Goal: Navigation & Orientation: Understand site structure

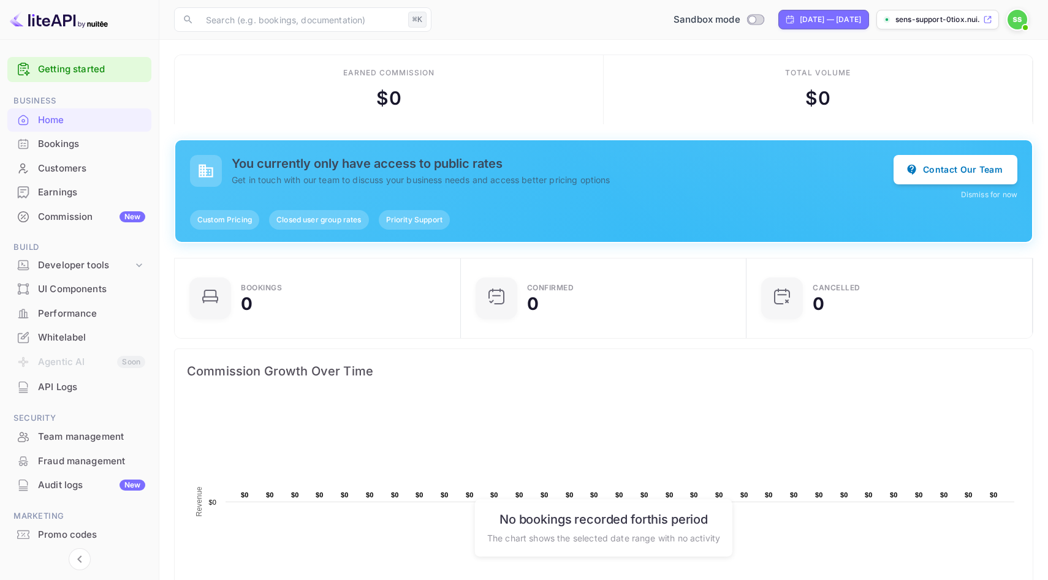
scroll to position [199, 279]
click at [104, 346] on div "Whitelabel" at bounding box center [79, 338] width 144 height 24
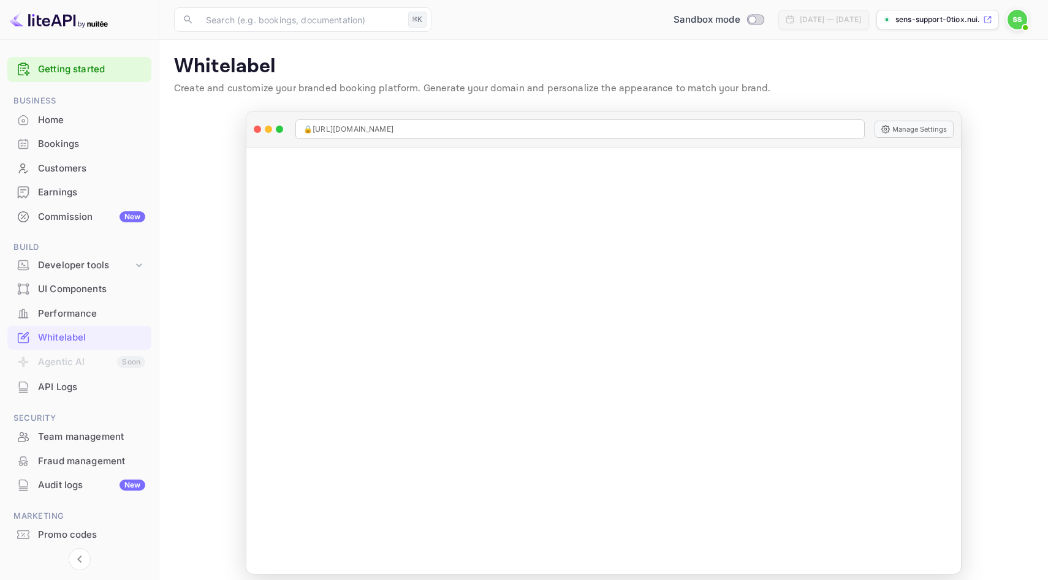
click at [104, 382] on div "API Logs" at bounding box center [91, 387] width 107 height 14
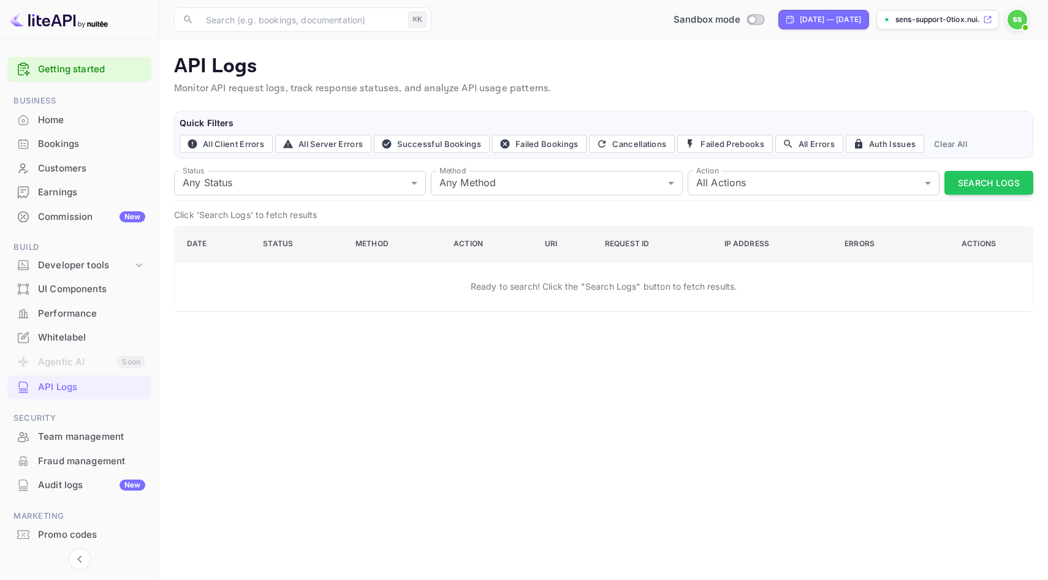
scroll to position [34, 0]
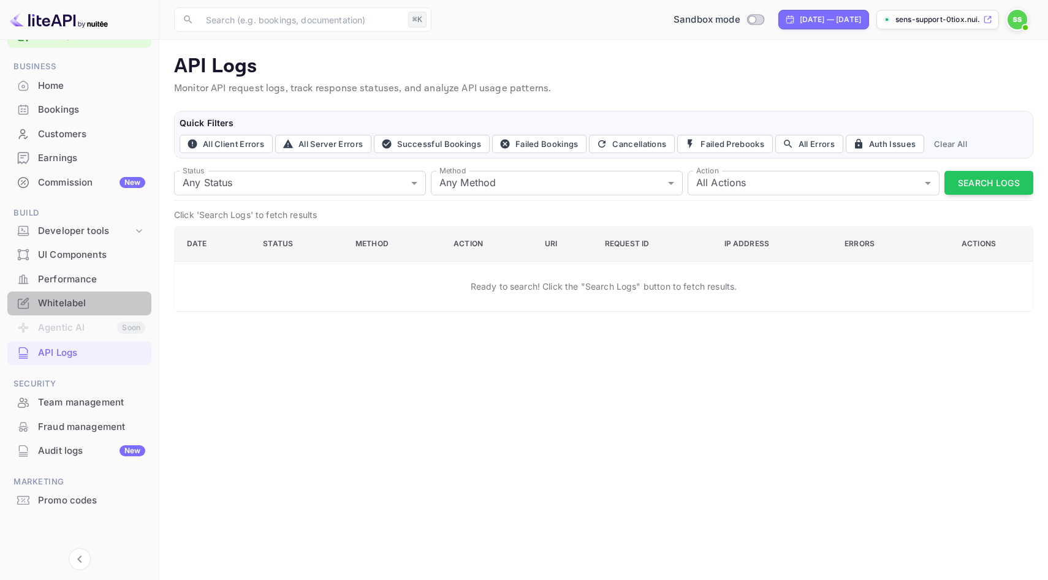
click at [86, 307] on div "Whitelabel" at bounding box center [91, 304] width 107 height 14
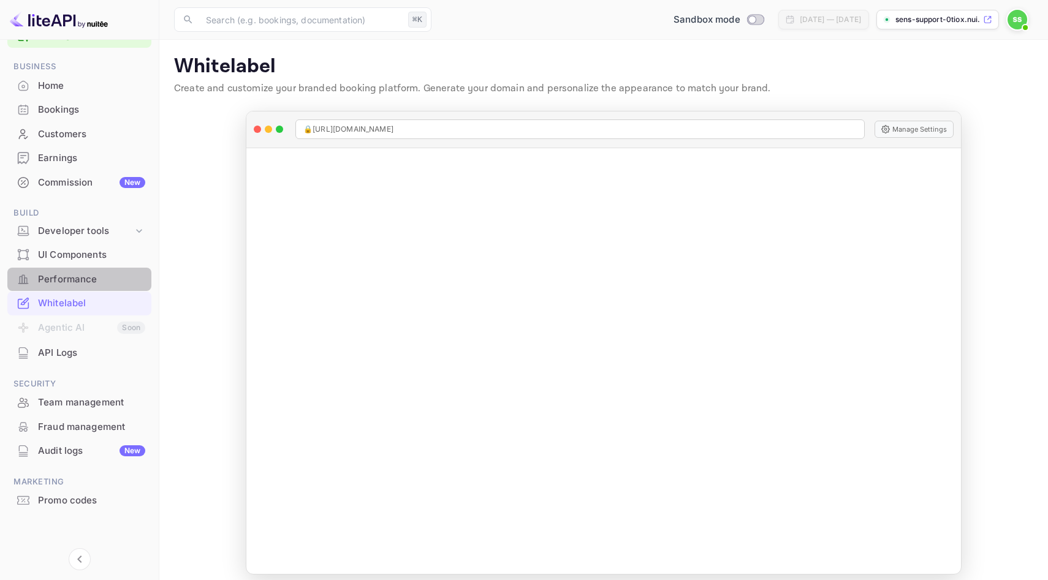
click at [87, 279] on div "Performance" at bounding box center [91, 280] width 107 height 14
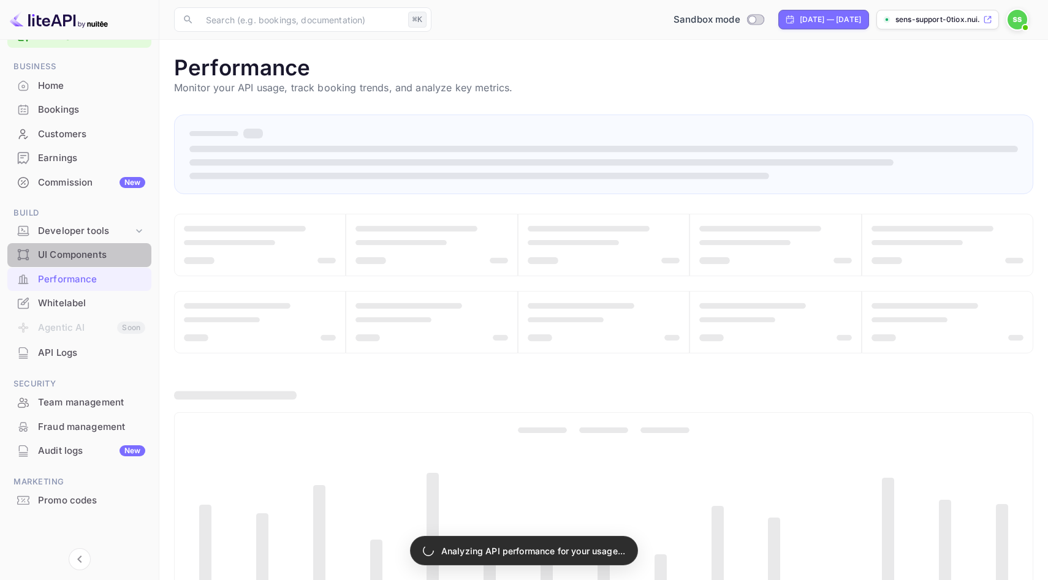
click at [93, 260] on div "UI Components" at bounding box center [91, 255] width 107 height 14
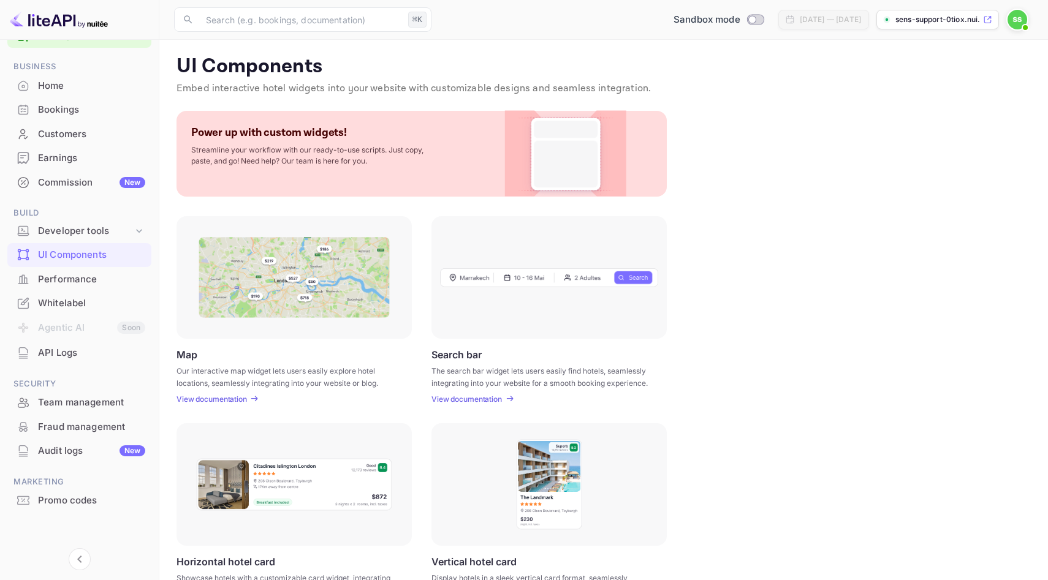
click at [236, 400] on p "View documentation" at bounding box center [211, 399] width 70 height 9
